Goal: Find specific page/section: Find specific page/section

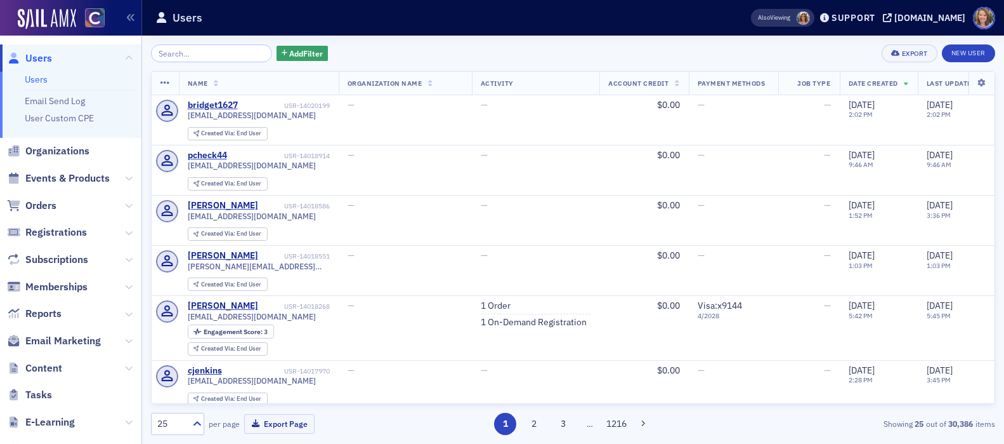
scroll to position [1, 0]
click at [204, 56] on input "search" at bounding box center [211, 53] width 121 height 18
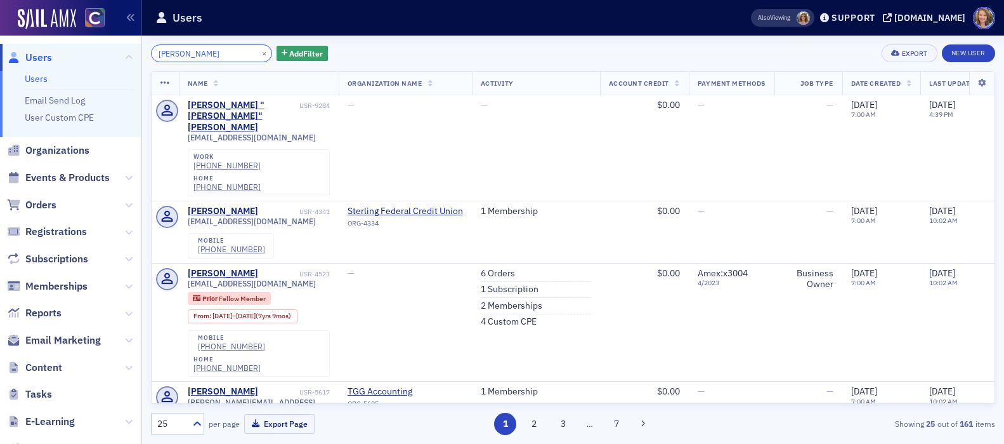
drag, startPoint x: 198, startPoint y: 52, endPoint x: 149, endPoint y: 51, distance: 48.9
click at [149, 51] on div "[PERSON_NAME] × Add Filter Export New User Name Organization Name Activity Acco…" at bounding box center [573, 240] width 862 height 408
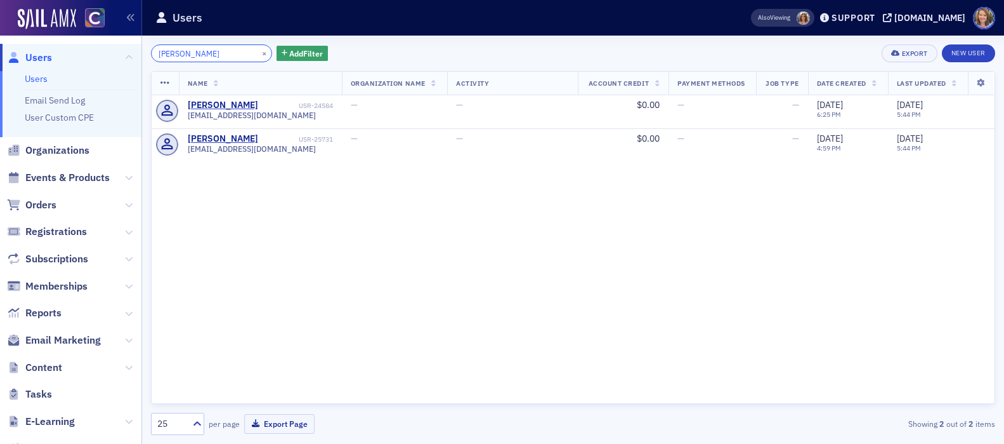
drag, startPoint x: 199, startPoint y: 52, endPoint x: 152, endPoint y: 50, distance: 47.6
click at [153, 51] on input "[PERSON_NAME]" at bounding box center [211, 53] width 121 height 18
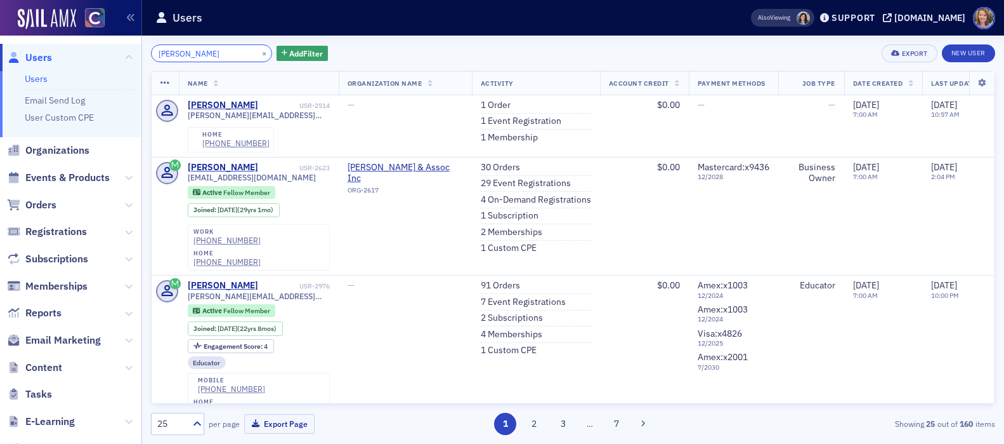
drag, startPoint x: 207, startPoint y: 57, endPoint x: 135, endPoint y: 56, distance: 72.3
click at [135, 56] on div "Users Users Email Send Log User Custom CPE Organizations Events & Products Orde…" at bounding box center [502, 222] width 1004 height 444
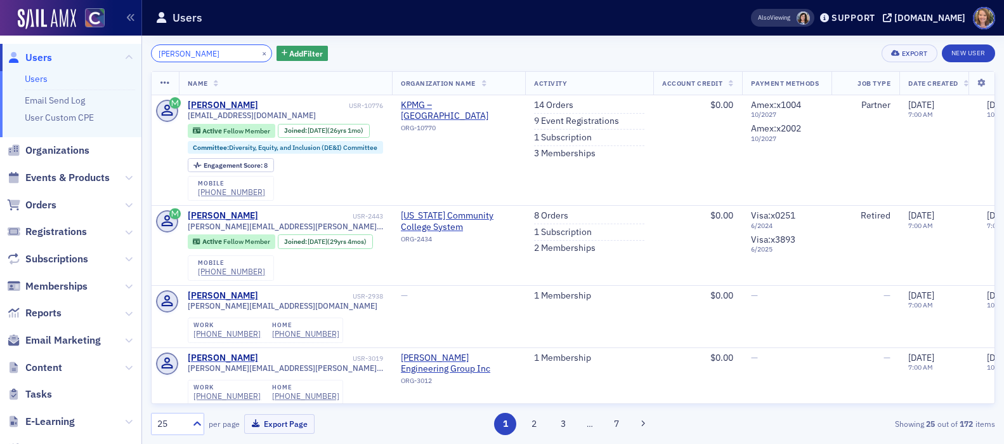
type input "[PERSON_NAME]"
